Goal: Register for event/course

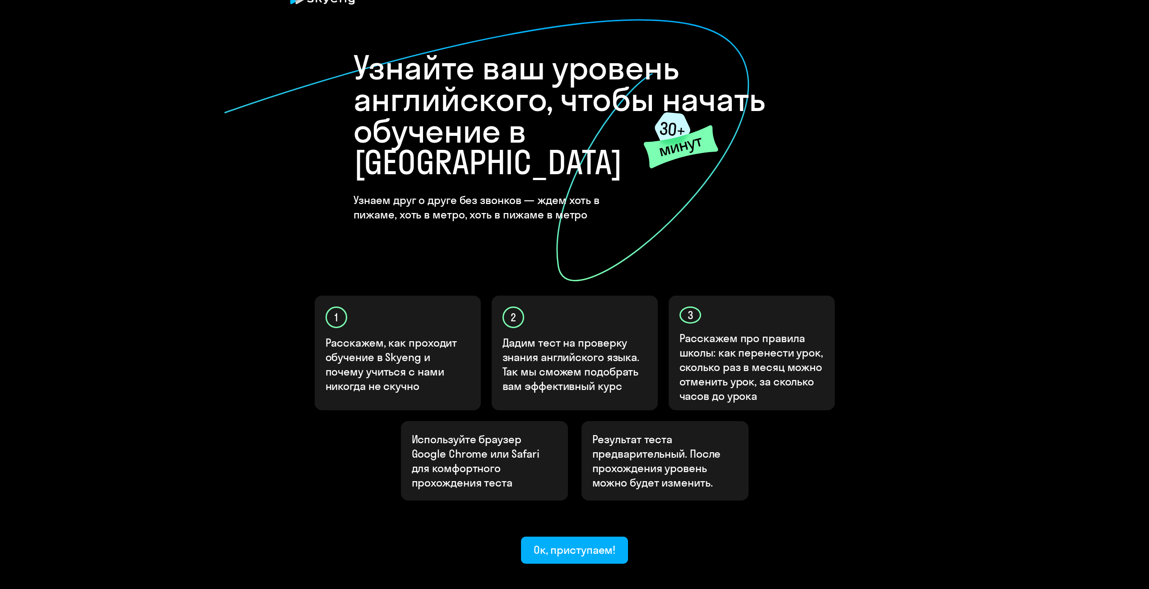
scroll to position [45, 0]
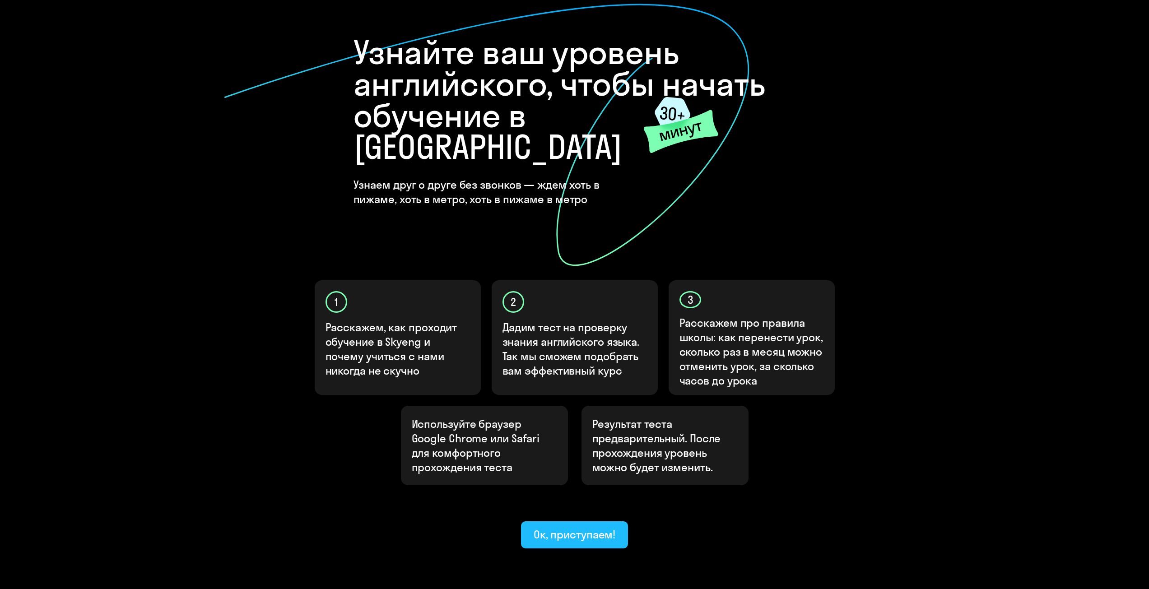
click at [586, 527] on div "Ок, приступаем!" at bounding box center [575, 534] width 82 height 14
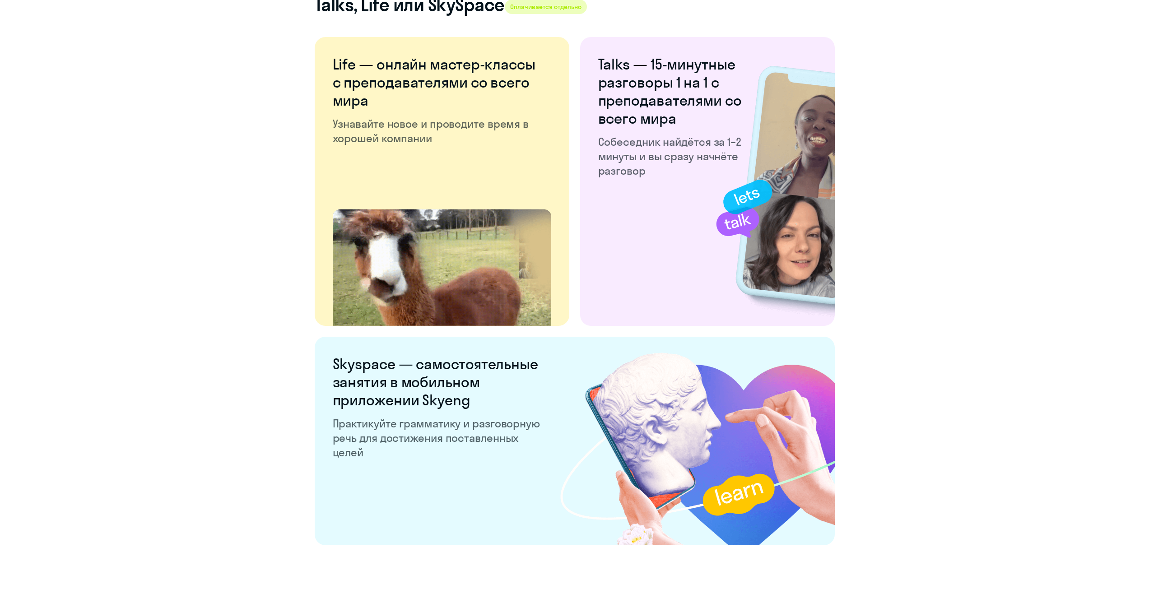
scroll to position [1503, 0]
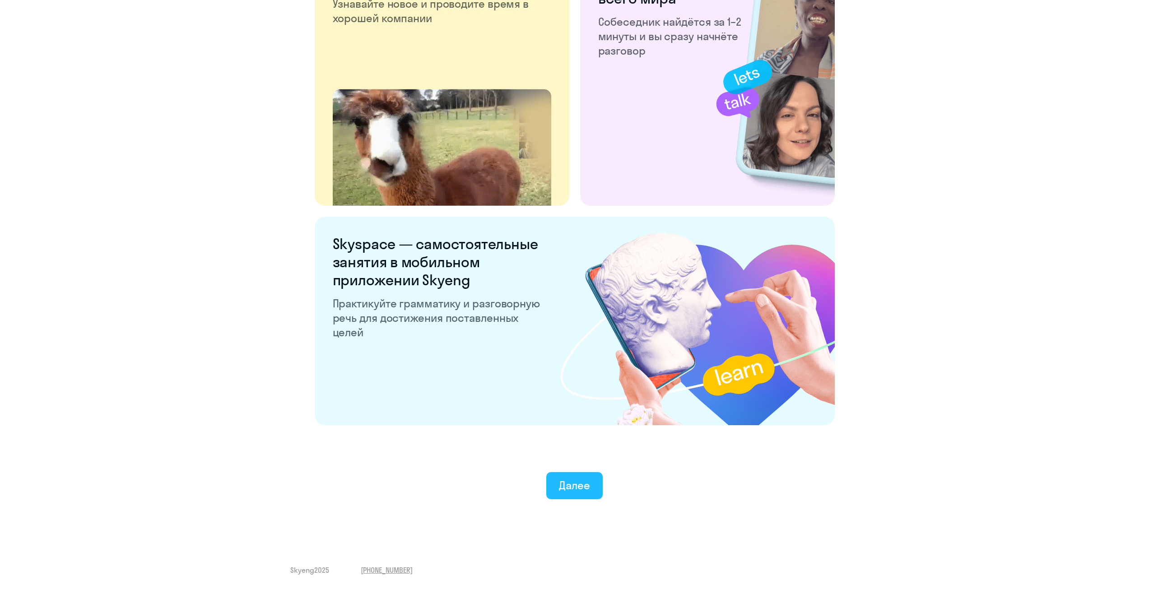
click at [578, 492] on button "Далее" at bounding box center [574, 485] width 56 height 27
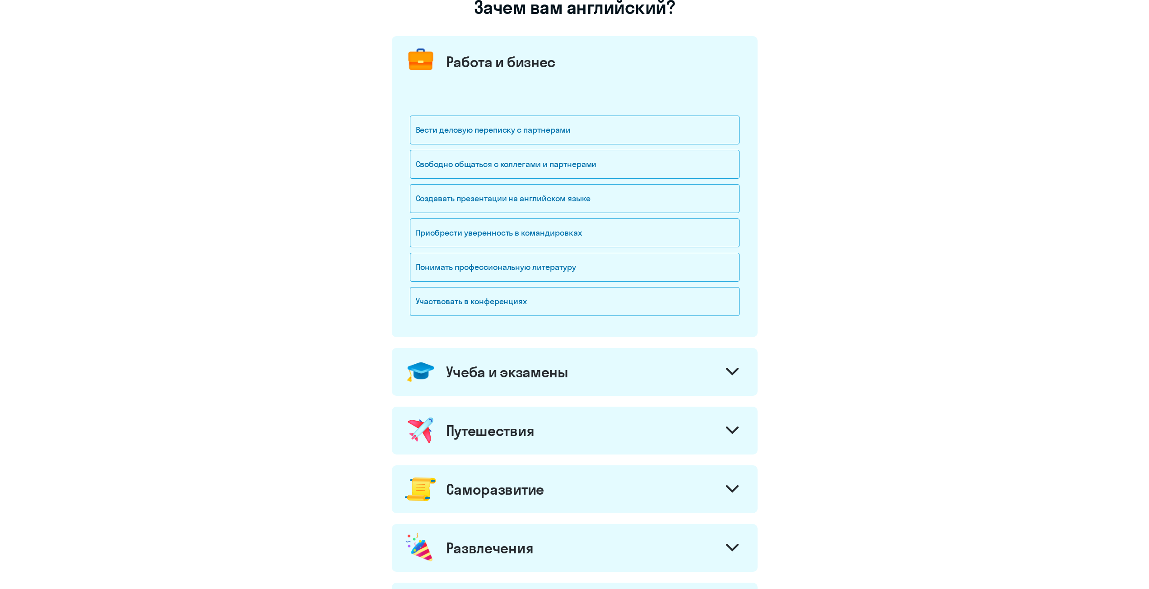
scroll to position [90, 0]
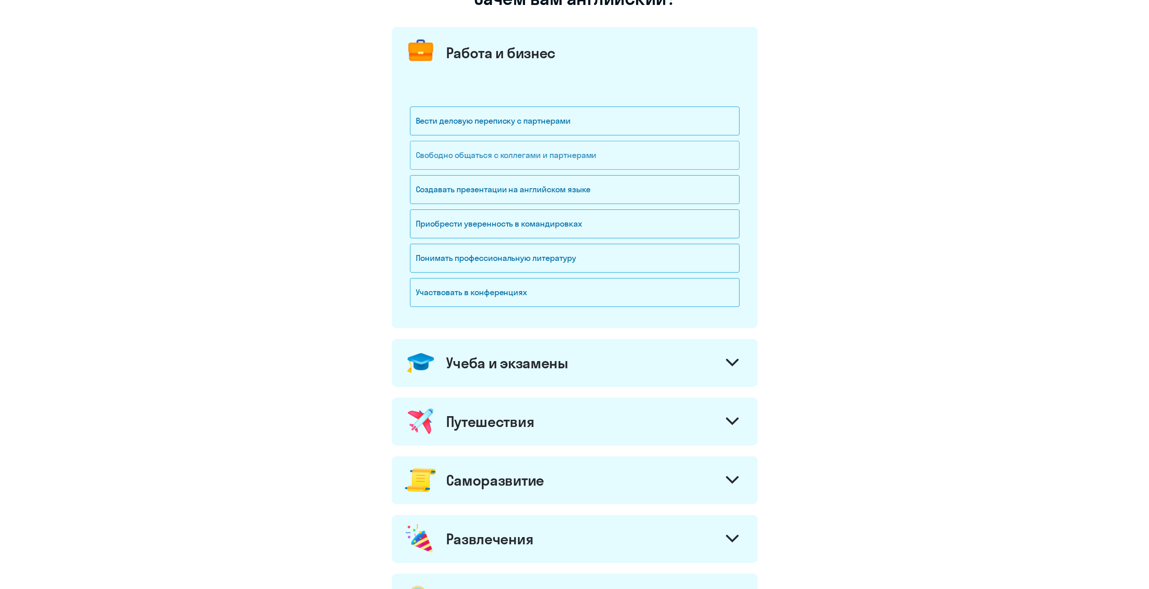
click at [634, 157] on div "Свободно общаться с коллегами и партнерами" at bounding box center [574, 155] width 329 height 29
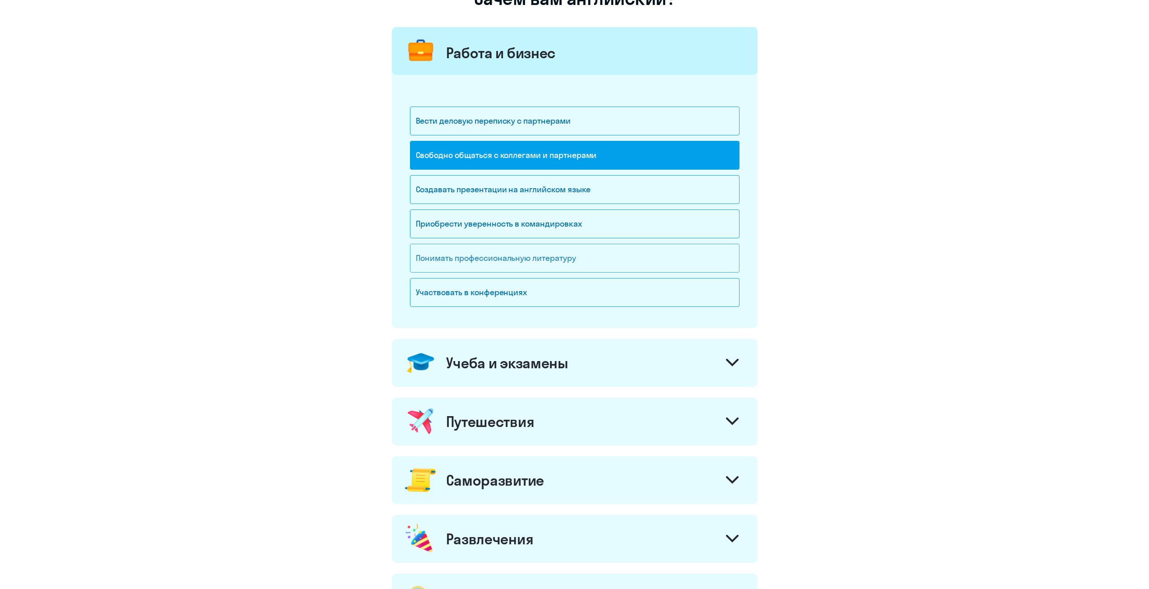
click at [581, 261] on div "Понимать профессиональную литературу" at bounding box center [574, 258] width 329 height 29
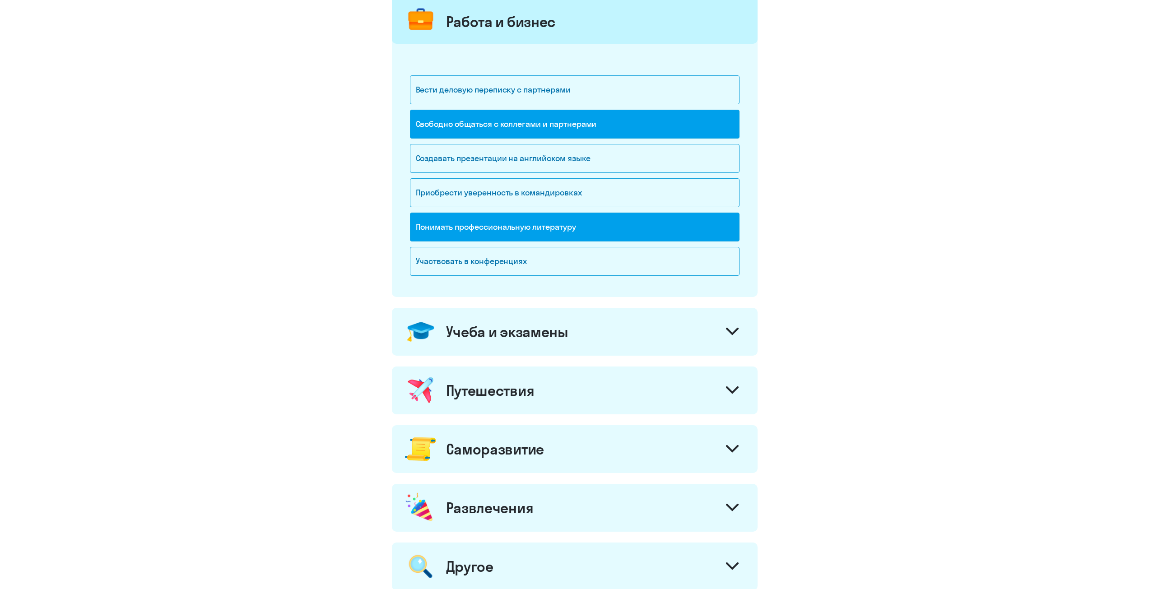
scroll to position [181, 0]
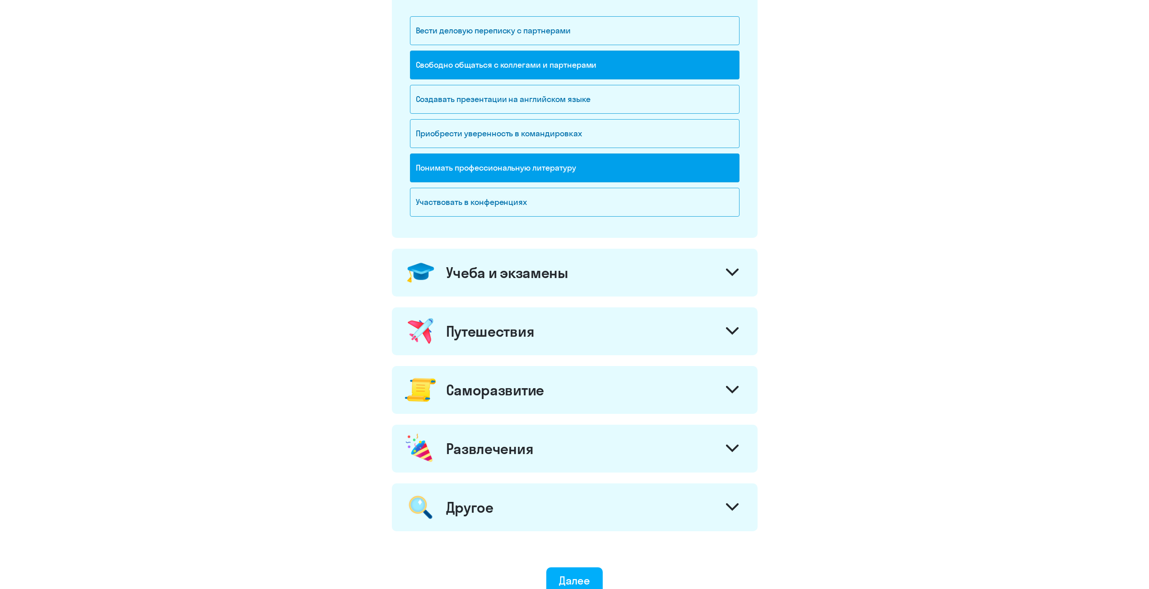
click at [579, 338] on div "Путешествия" at bounding box center [575, 331] width 366 height 48
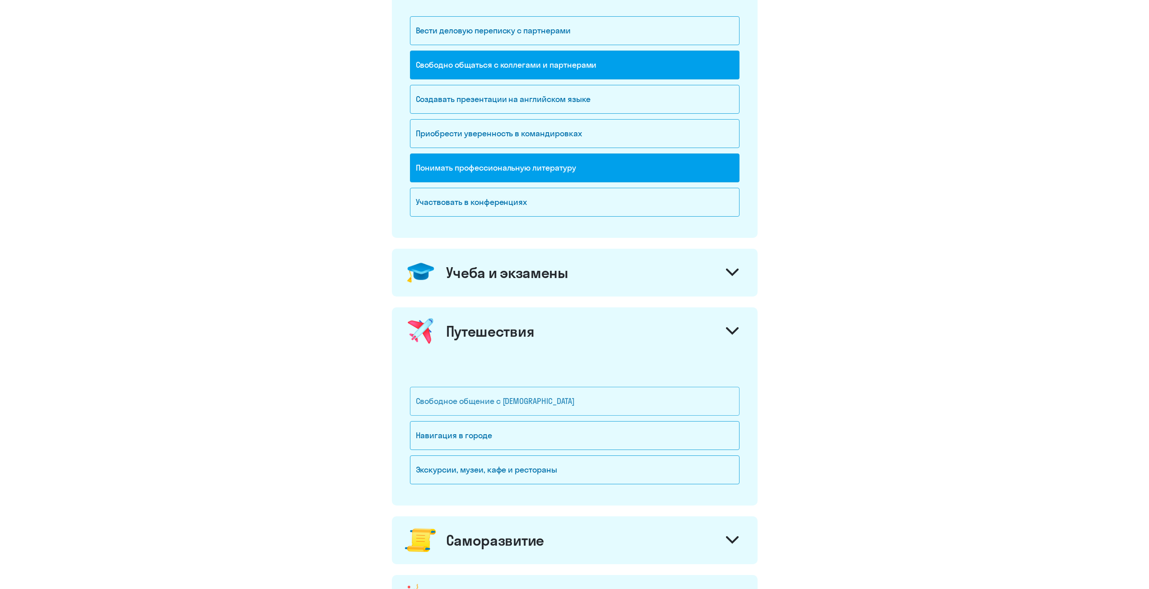
click at [551, 401] on div "Свободное общение с [DEMOGRAPHIC_DATA]" at bounding box center [574, 401] width 329 height 29
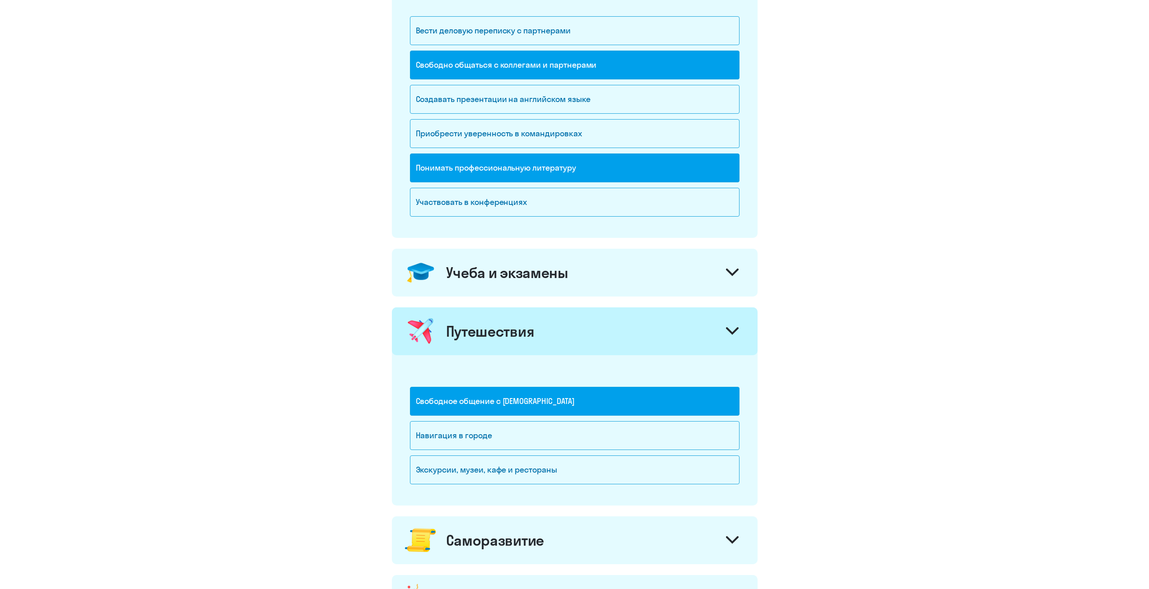
click at [637, 280] on div "Учеба и экзамены" at bounding box center [575, 273] width 366 height 48
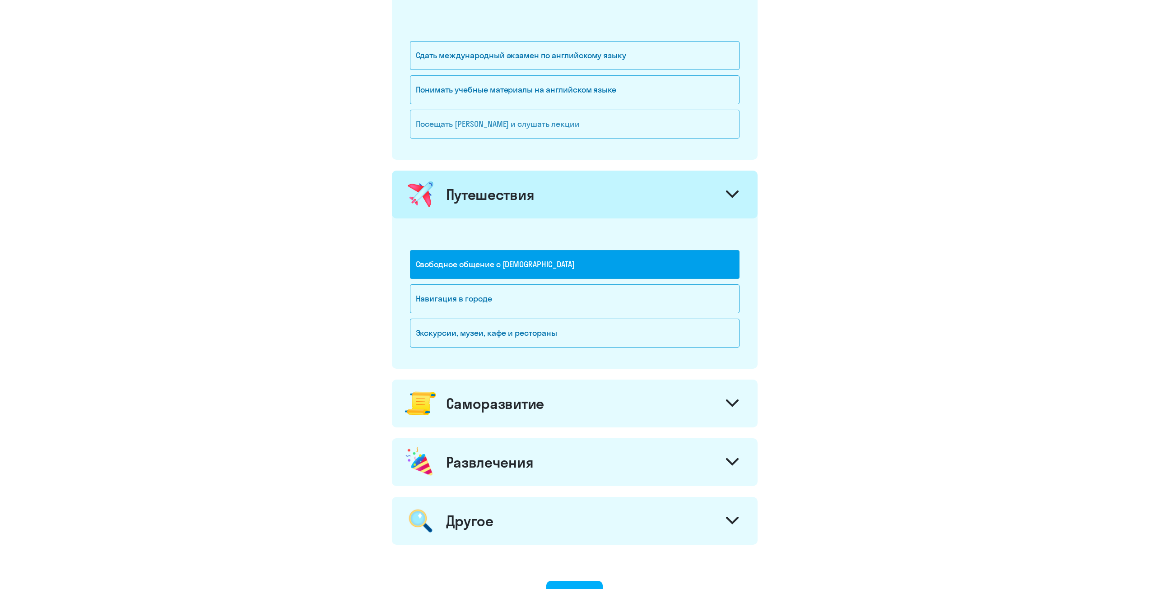
scroll to position [451, 0]
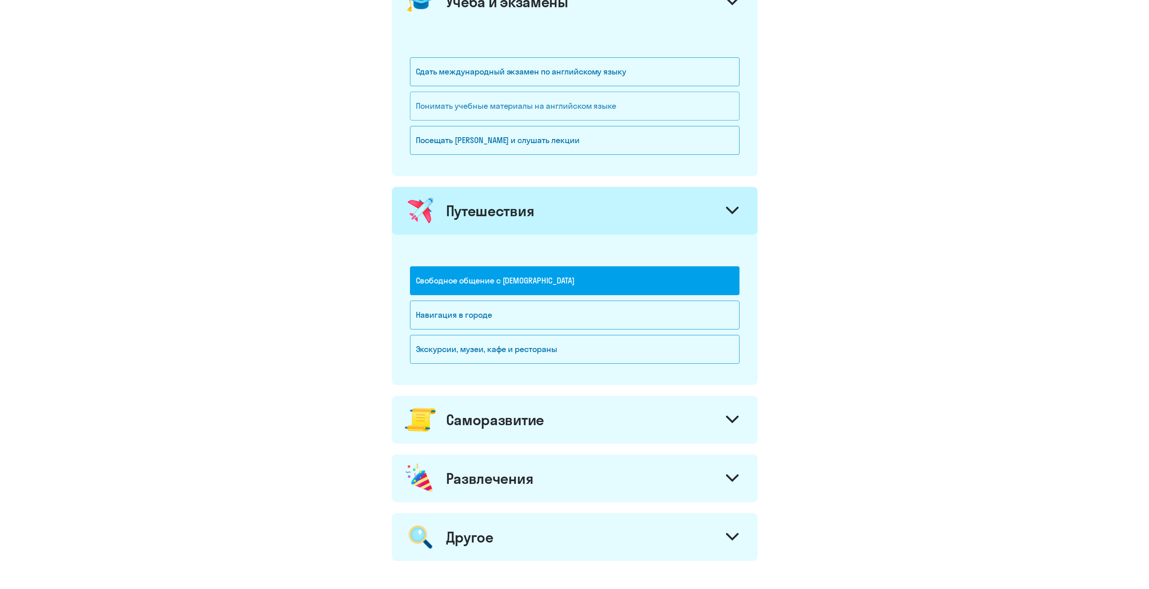
click at [599, 112] on div "Понимать учебные материалы на английском языке" at bounding box center [574, 106] width 329 height 29
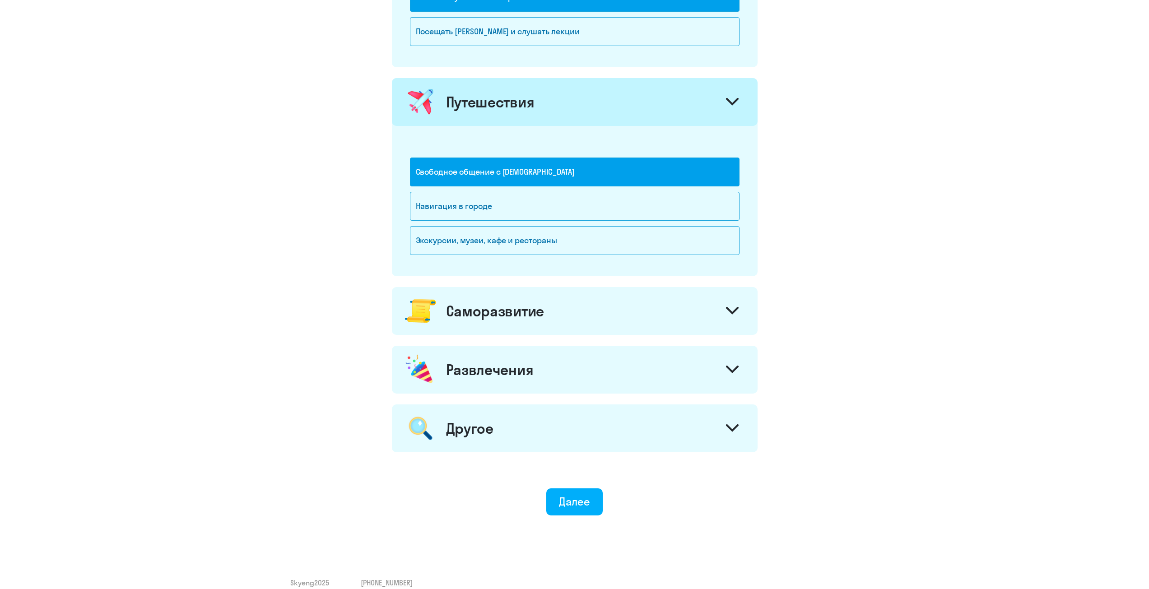
scroll to position [573, 0]
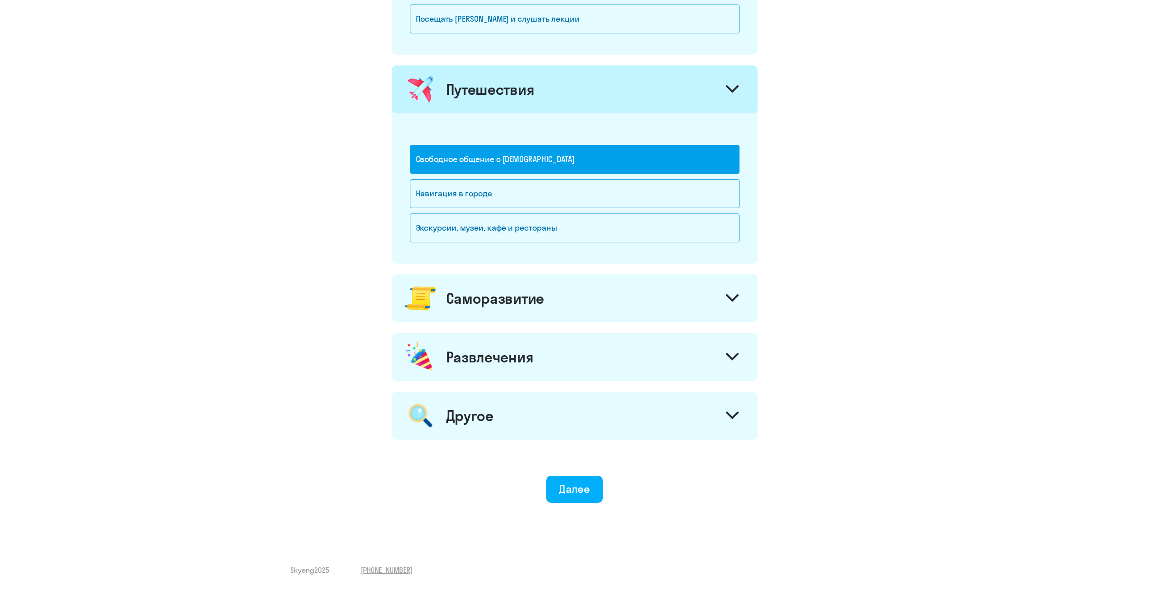
click at [603, 301] on div "Саморазвитие" at bounding box center [575, 298] width 366 height 48
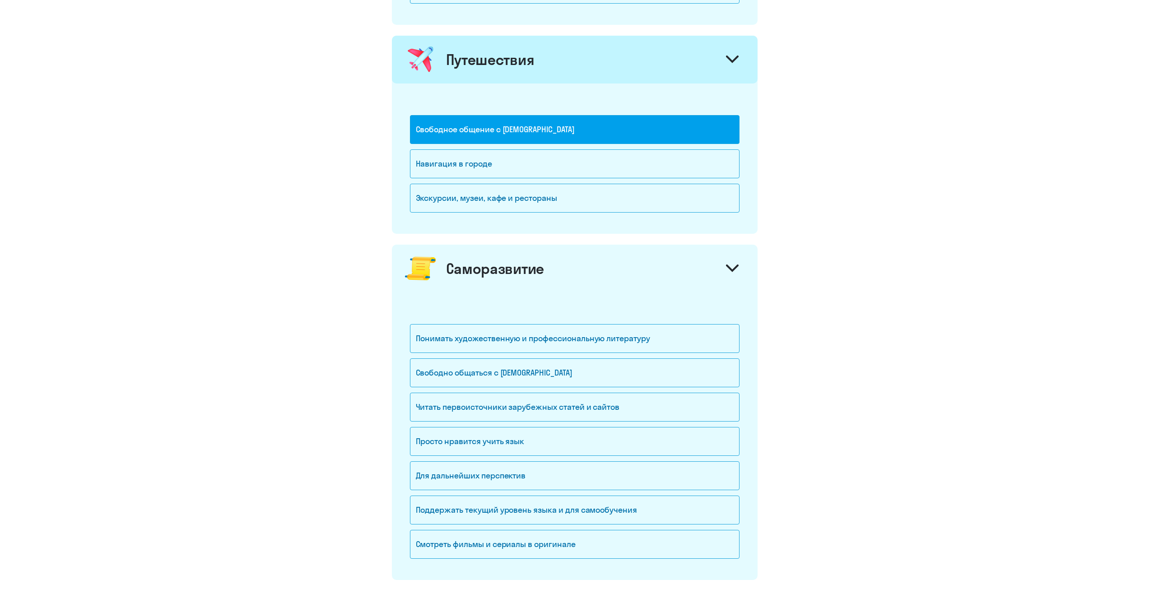
scroll to position [708, 0]
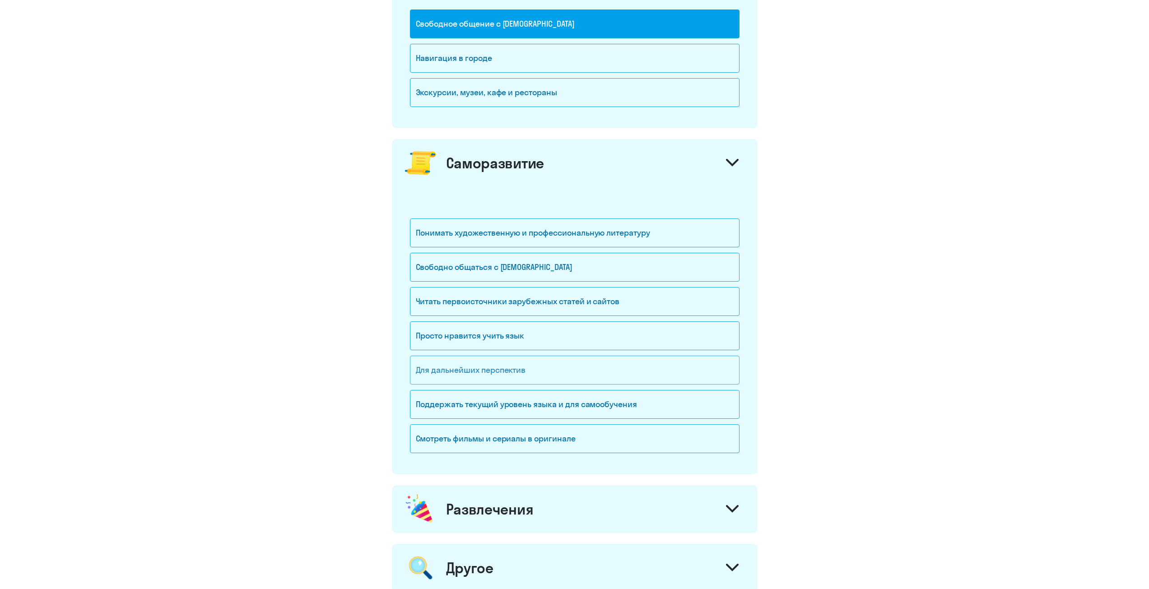
click at [567, 362] on div "Для дальнейших перспектив" at bounding box center [574, 370] width 329 height 29
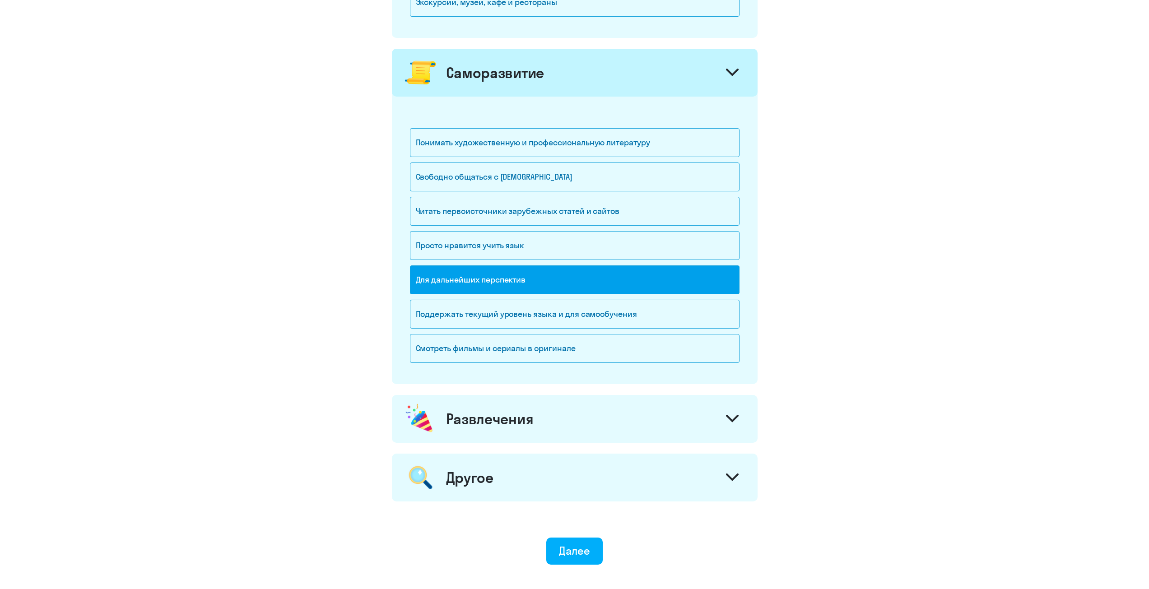
click at [606, 425] on div "Развлечения" at bounding box center [575, 419] width 366 height 48
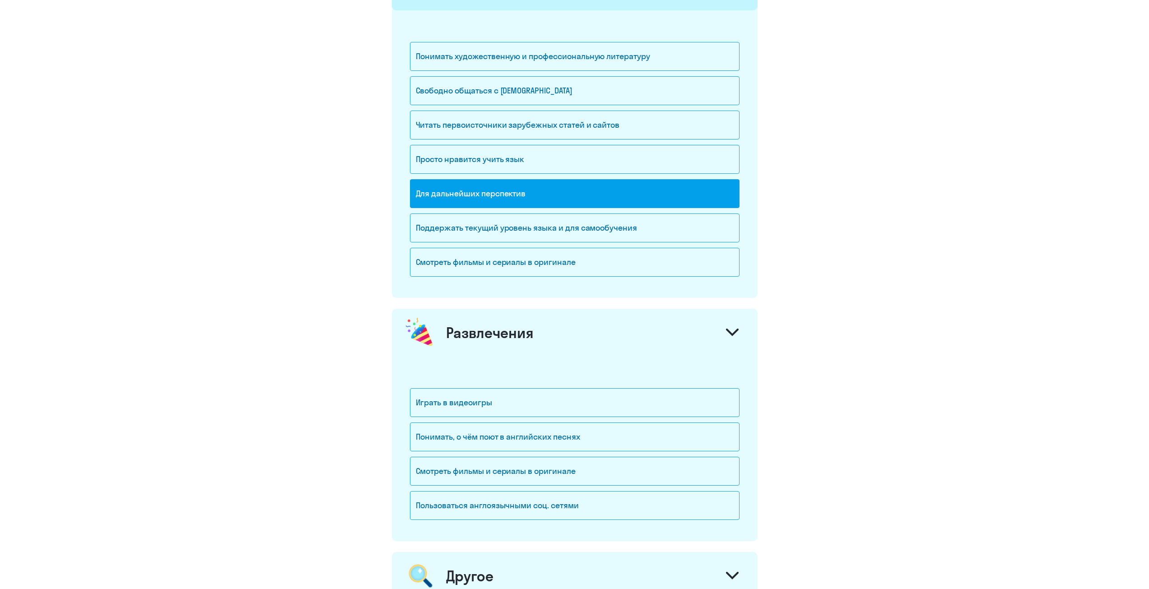
scroll to position [889, 0]
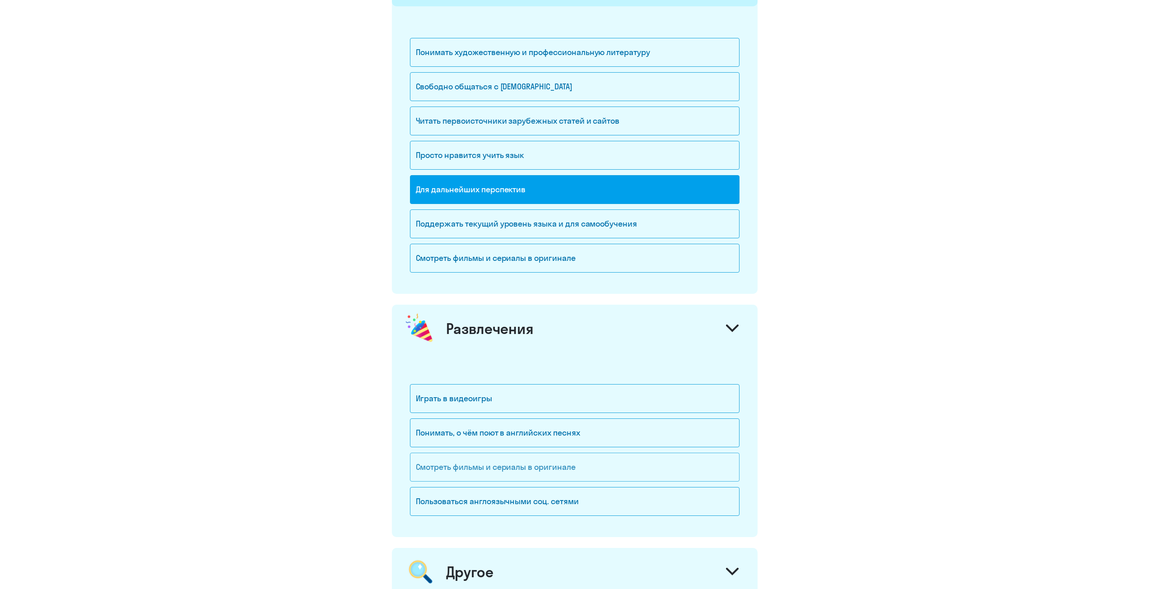
click at [614, 471] on div "Смотреть фильмы и сериалы в оригинале" at bounding box center [574, 467] width 329 height 29
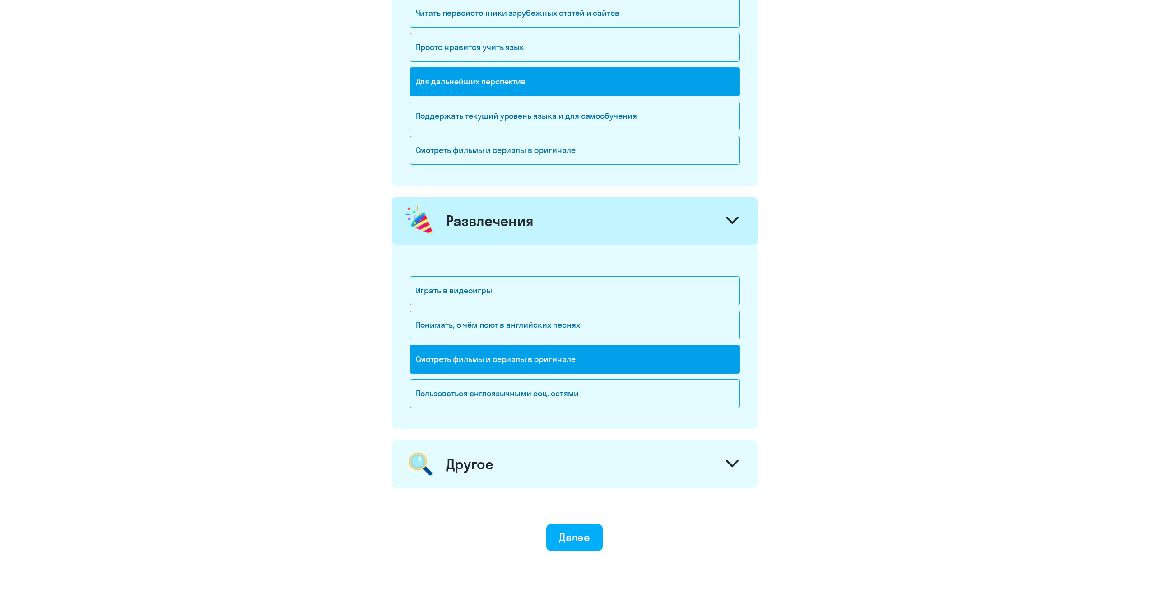
scroll to position [1024, 0]
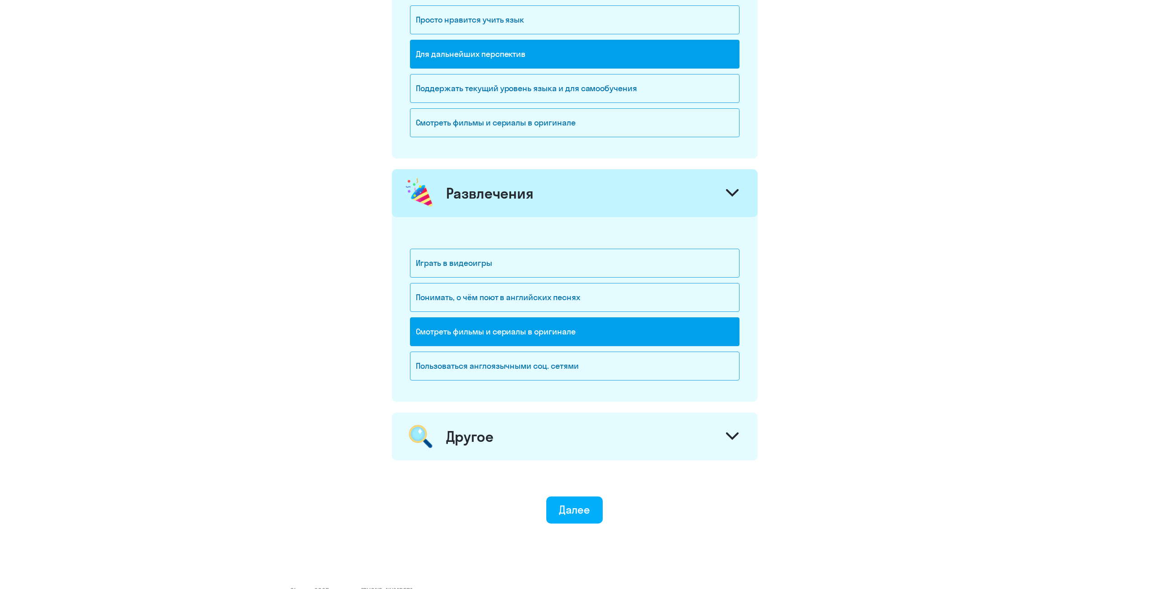
click at [657, 450] on div "Другое" at bounding box center [575, 437] width 366 height 48
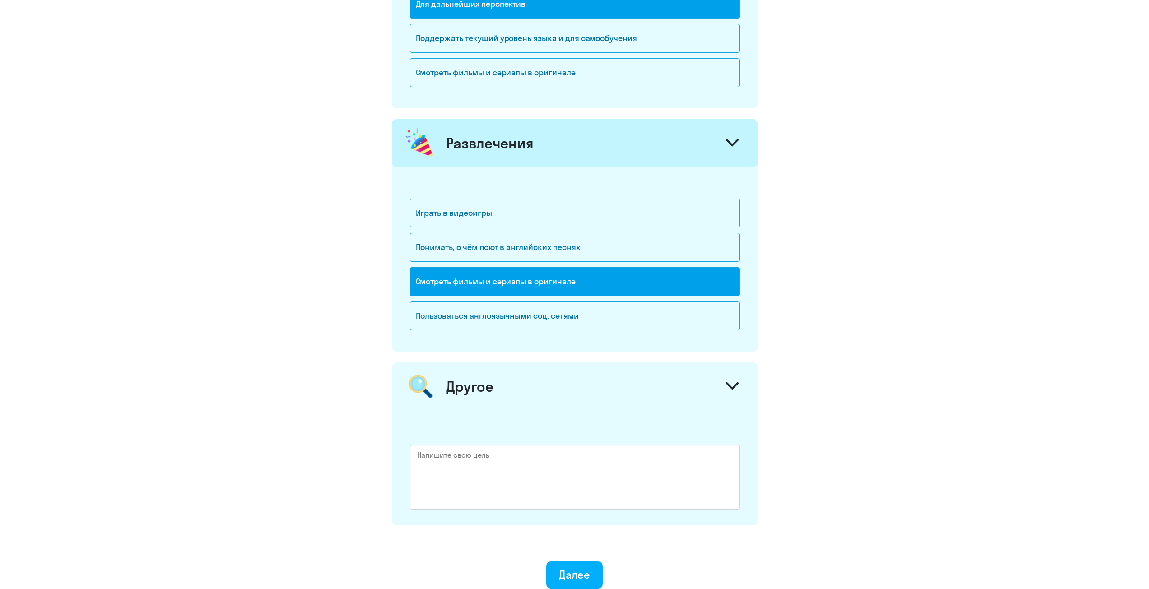
scroll to position [1114, 0]
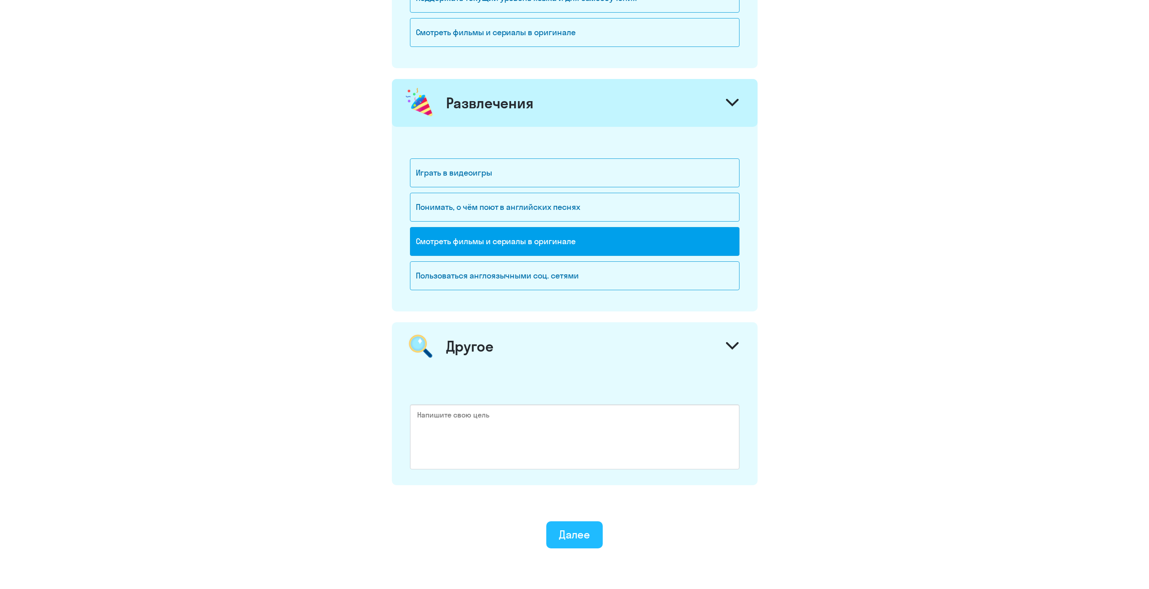
click at [587, 529] on div "Далее" at bounding box center [574, 534] width 31 height 14
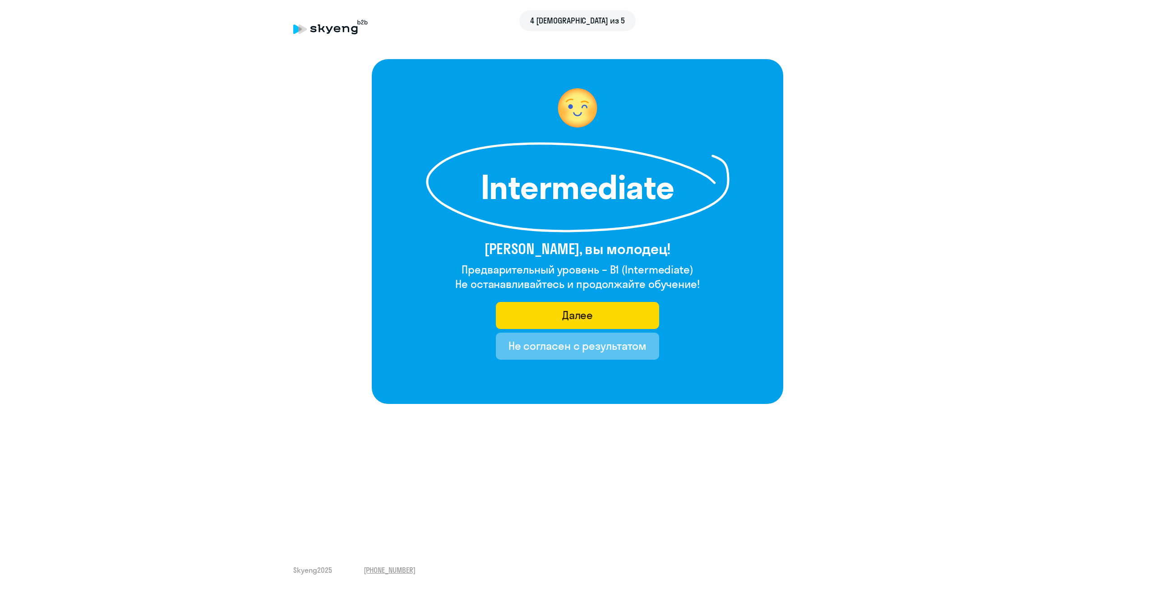
click at [515, 350] on div "Не согласен с результатом" at bounding box center [578, 346] width 139 height 14
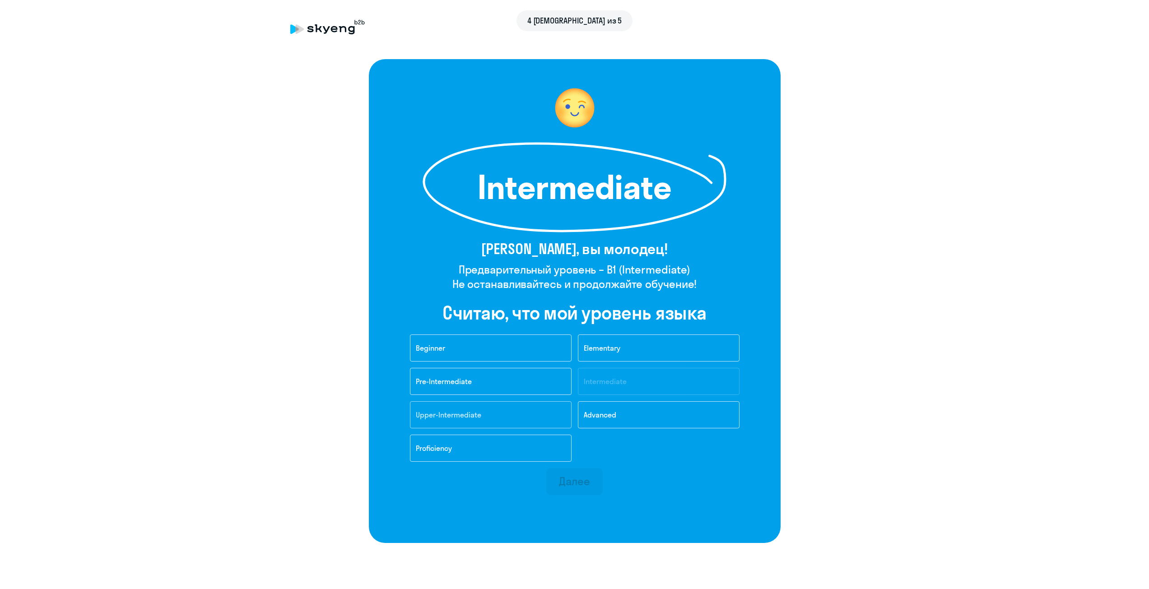
click at [453, 422] on button "Upper-Intermediate" at bounding box center [491, 414] width 162 height 27
click at [578, 481] on div "Далее" at bounding box center [574, 481] width 31 height 14
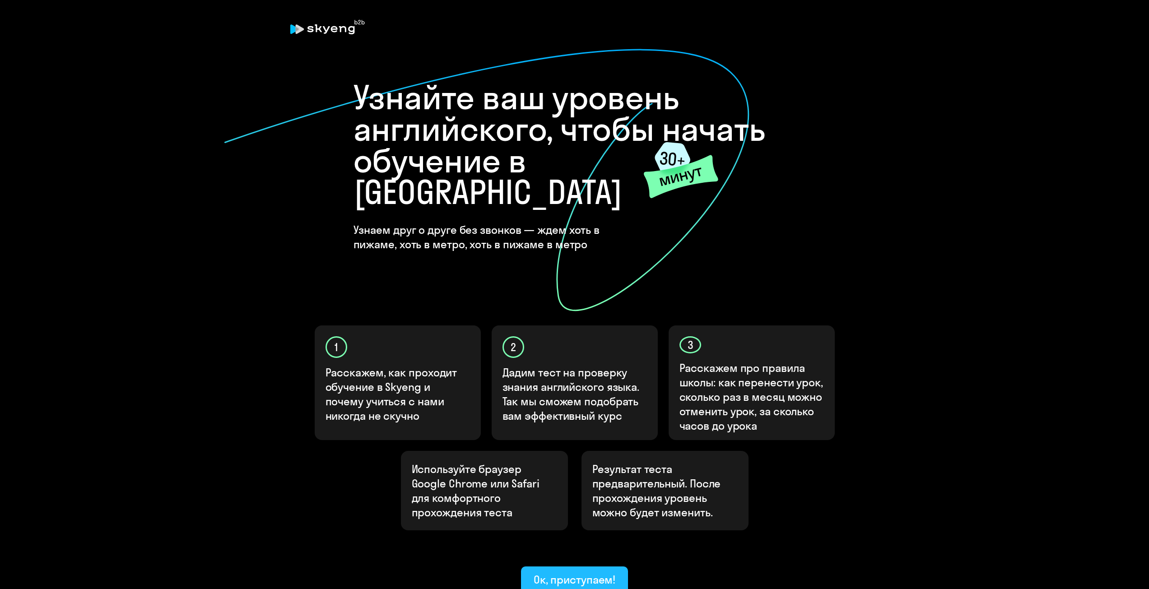
click at [558, 572] on div "Ок, приступаем!" at bounding box center [575, 579] width 82 height 14
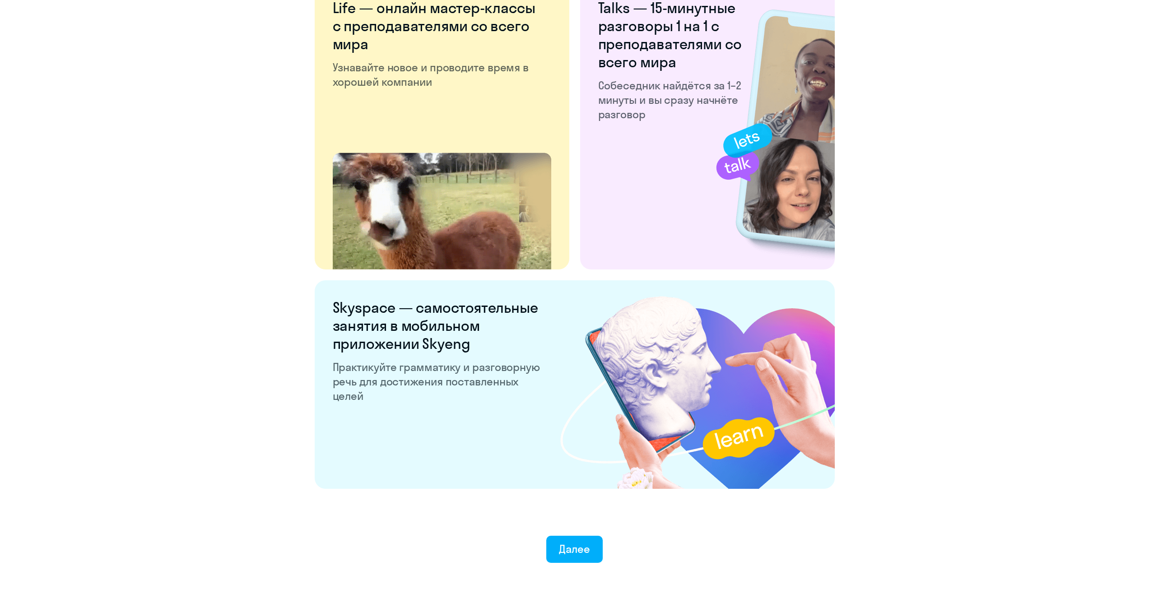
scroll to position [1503, 0]
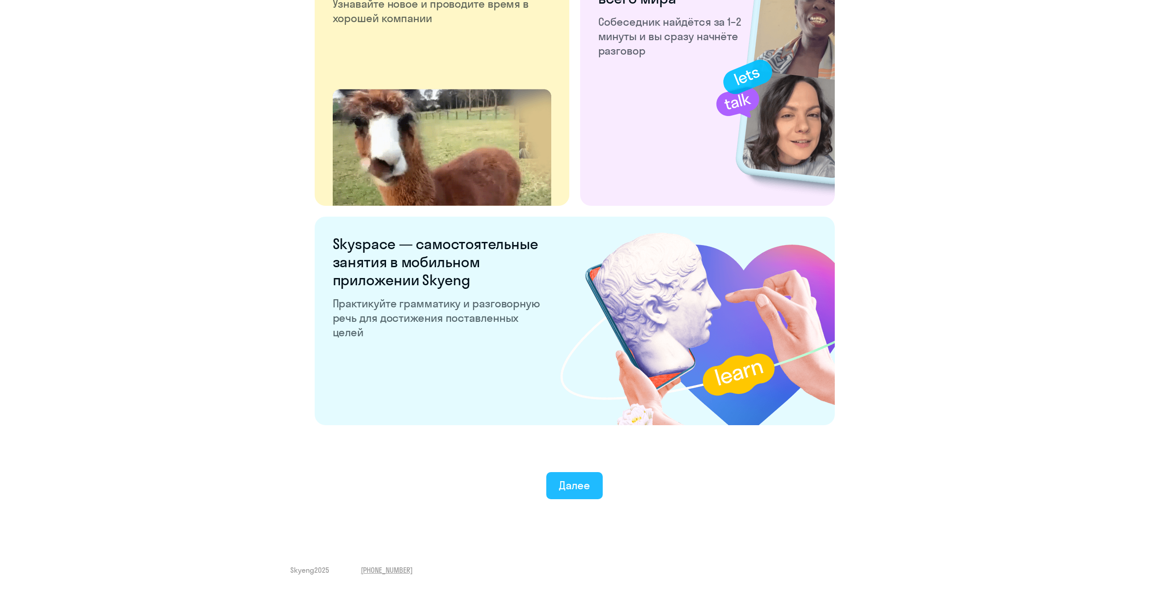
click at [577, 484] on div "Далее" at bounding box center [574, 485] width 31 height 14
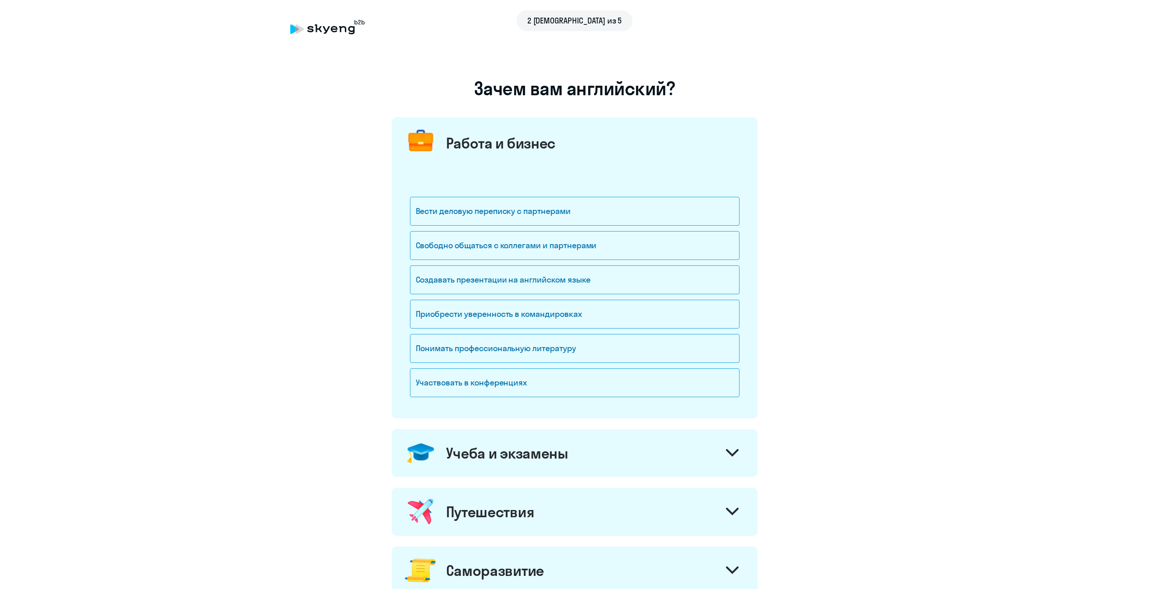
click at [313, 29] on div "2 [DEMOGRAPHIC_DATA] из 5" at bounding box center [574, 20] width 569 height 21
